Goal: Complete application form

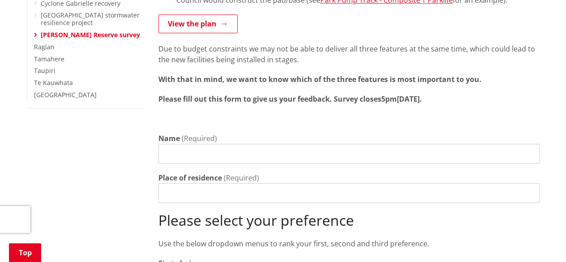
scroll to position [313, 0]
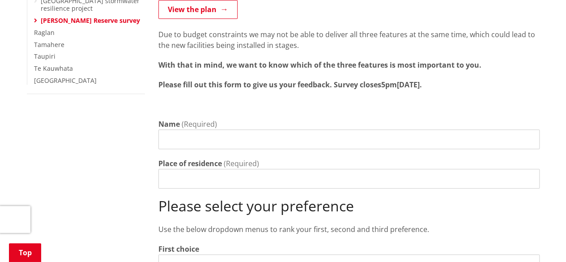
click at [269, 131] on input "Name" at bounding box center [350, 139] width 382 height 20
type input "[PERSON_NAME]"
click at [202, 169] on input "Place of residence" at bounding box center [350, 179] width 382 height 20
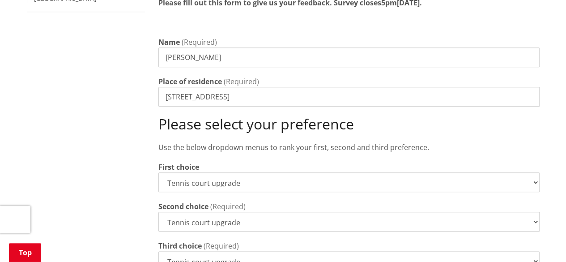
scroll to position [358, 0]
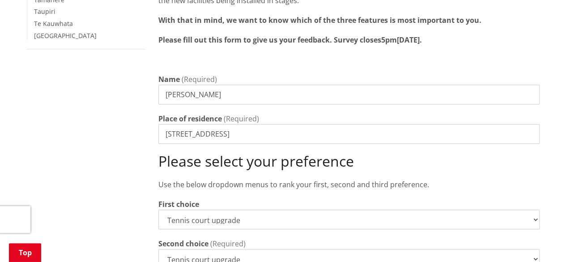
click at [250, 124] on input "[STREET_ADDRESS]" at bounding box center [350, 134] width 382 height 20
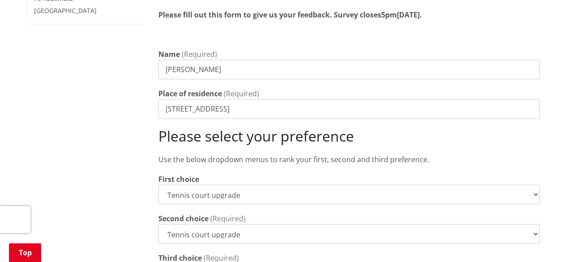
scroll to position [403, 0]
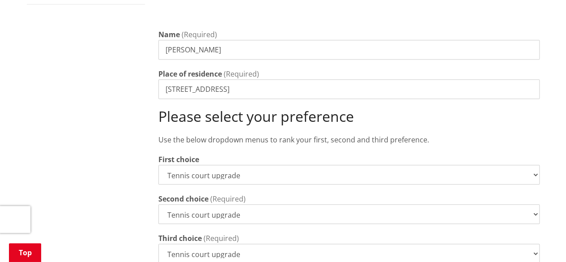
type input "[STREET_ADDRESS]"
click at [281, 165] on select "Tennis court upgrade New 3x3 basketball half-court Modular pump track" at bounding box center [350, 175] width 382 height 20
click at [319, 233] on div "Third choice (Required) Tennis court upgrade New 3x3 basketball half-court Modu…" at bounding box center [350, 248] width 382 height 30
click at [287, 204] on select "Tennis court upgrade New 3x3 basketball half-court Modular pump track" at bounding box center [350, 214] width 382 height 20
select select "New 3x3 basketball half-court"
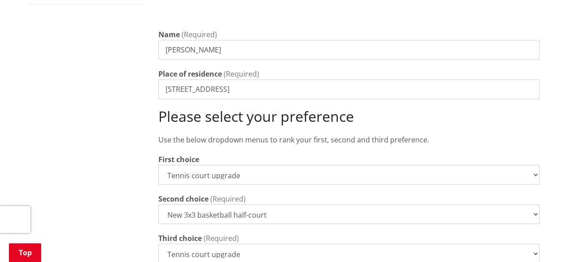
click at [159, 204] on select "Tennis court upgrade New 3x3 basketball half-court Modular pump track" at bounding box center [350, 214] width 382 height 20
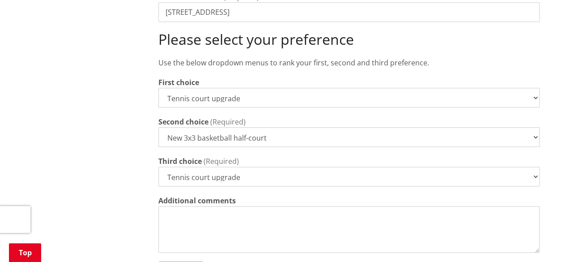
scroll to position [493, 0]
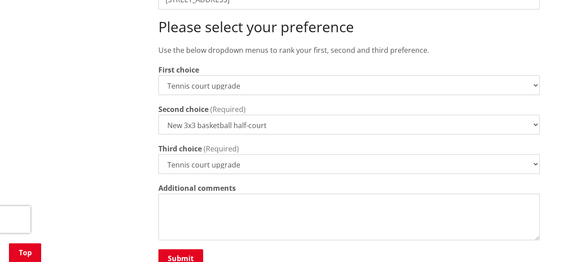
click at [270, 154] on select "Tennis court upgrade New 3x3 basketball half-court Modular pump track" at bounding box center [350, 164] width 382 height 20
select select "Modular pump track"
click at [159, 154] on select "Tennis court upgrade New 3x3 basketball half-court Modular pump track" at bounding box center [350, 164] width 382 height 20
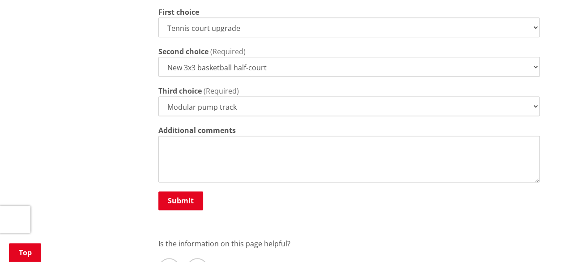
scroll to position [627, 0]
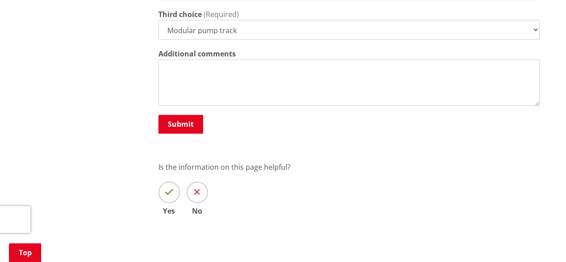
click at [184, 116] on button "Submit" at bounding box center [181, 124] width 45 height 19
